Goal: Information Seeking & Learning: Learn about a topic

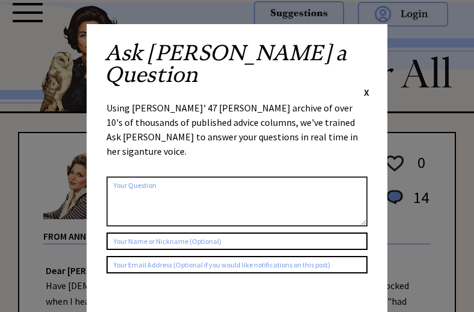
click at [365, 86] on span "X" at bounding box center [366, 92] width 5 height 12
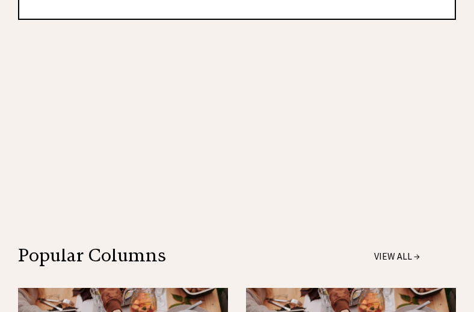
scroll to position [1078, 0]
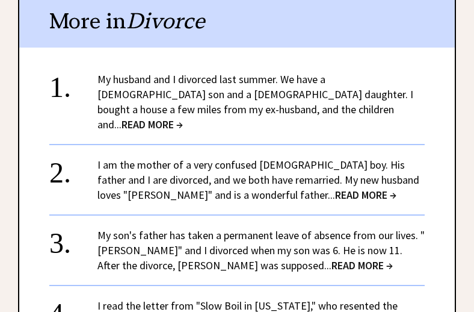
scroll to position [1248, 0]
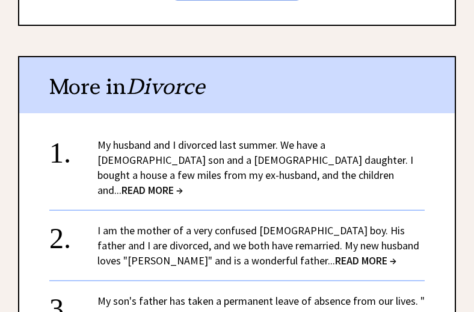
click at [183, 183] on span "READ MORE →" at bounding box center [152, 190] width 61 height 14
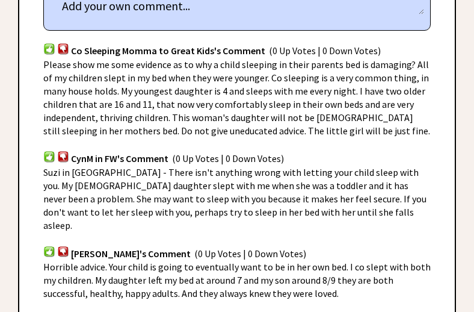
scroll to position [675, 0]
